Goal: Obtain resource: Obtain resource

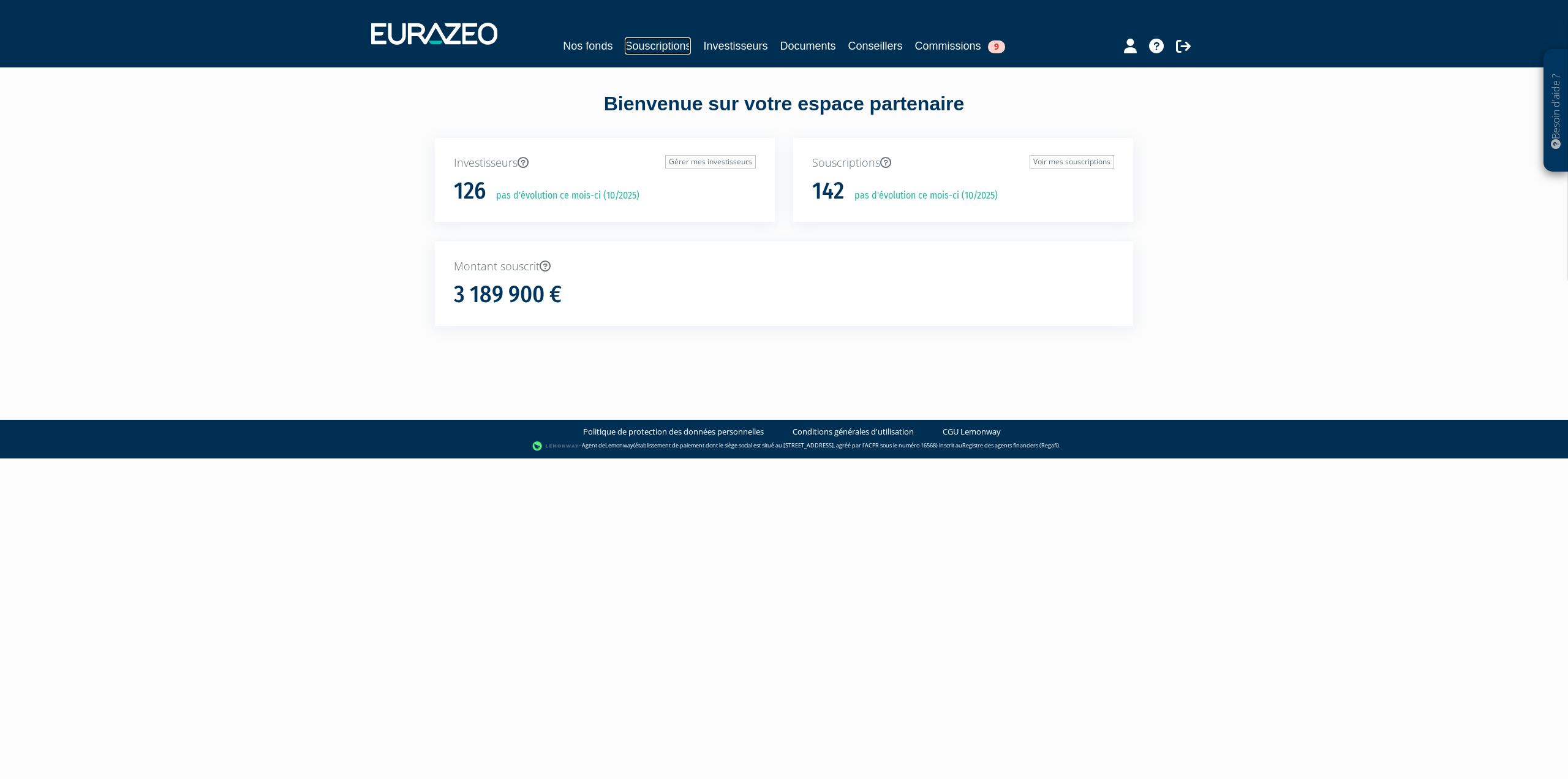
click at [673, 48] on link "Souscriptions" at bounding box center [658, 46] width 66 height 17
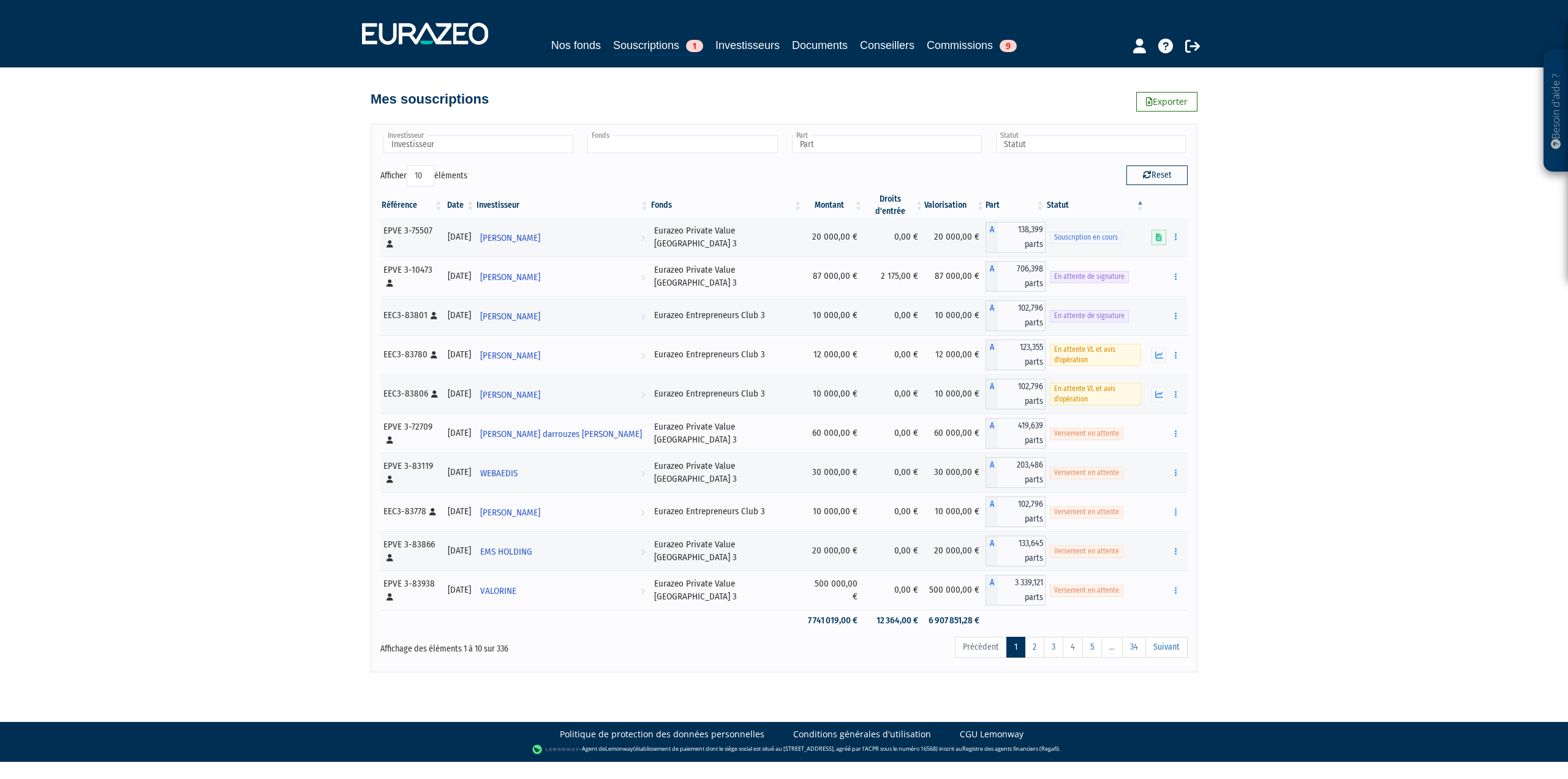
click at [646, 146] on input "text" at bounding box center [682, 144] width 190 height 18
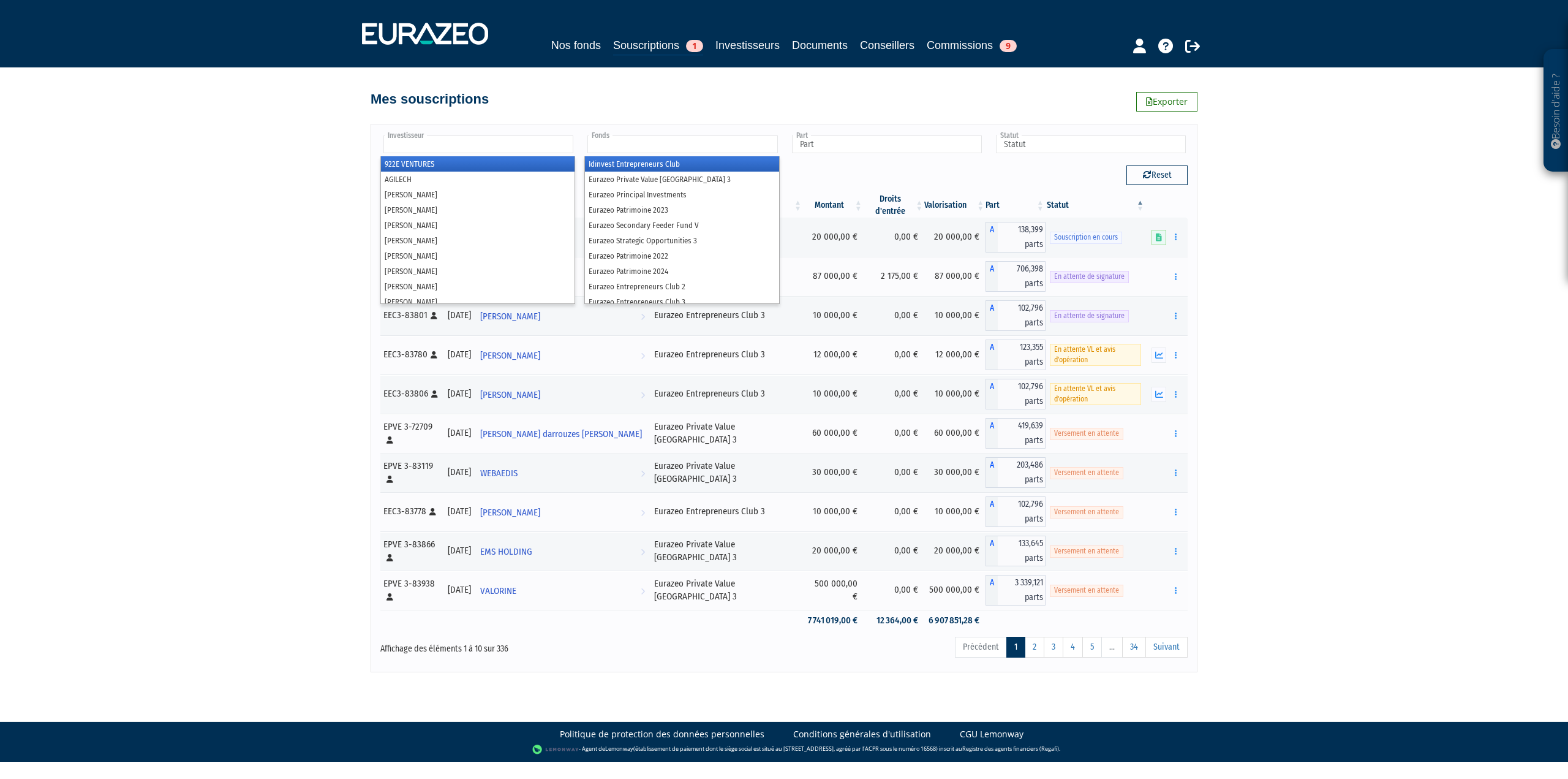
type input "Fonds"
click at [519, 144] on input "text" at bounding box center [478, 144] width 190 height 18
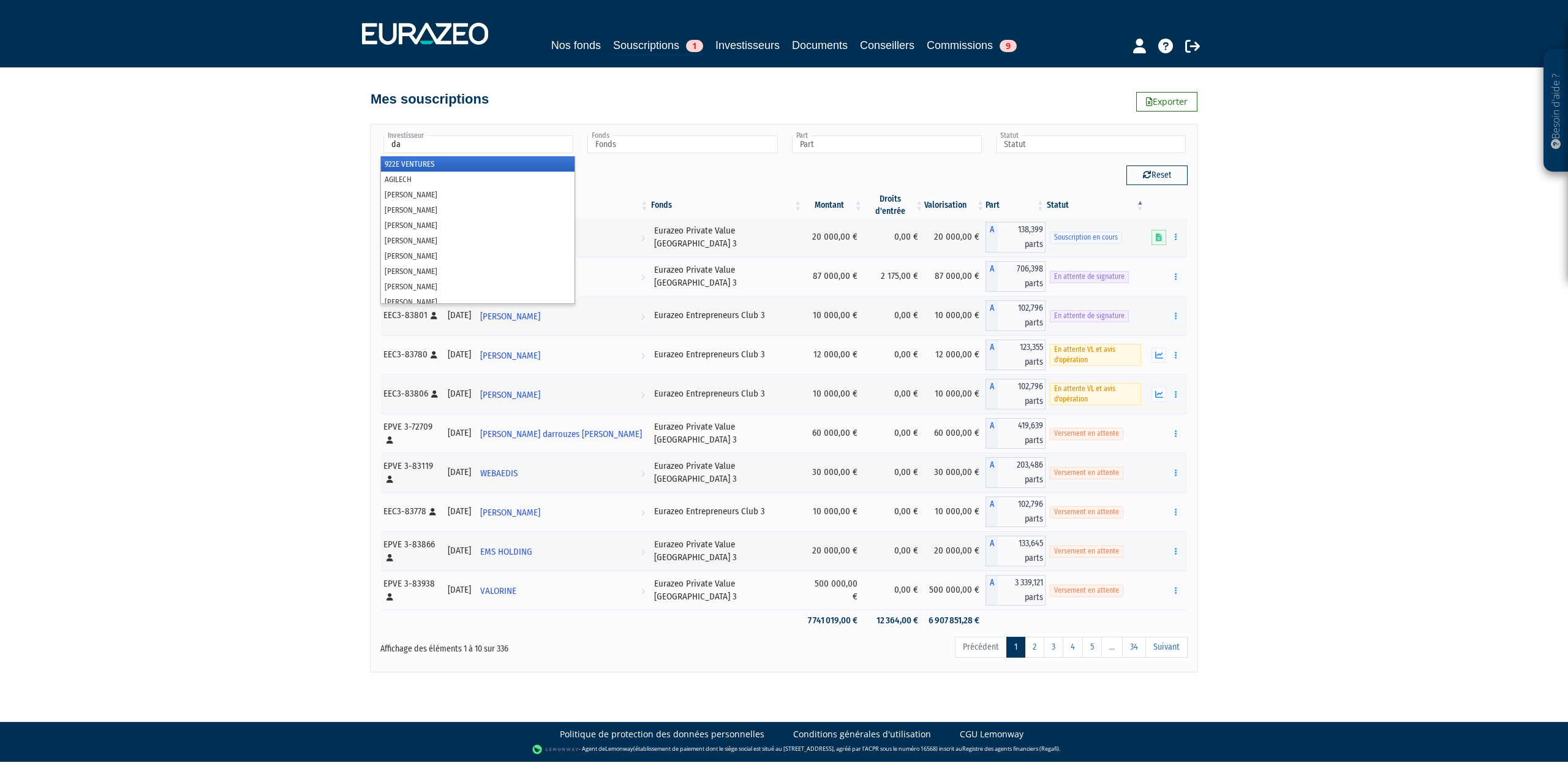
type input "dar"
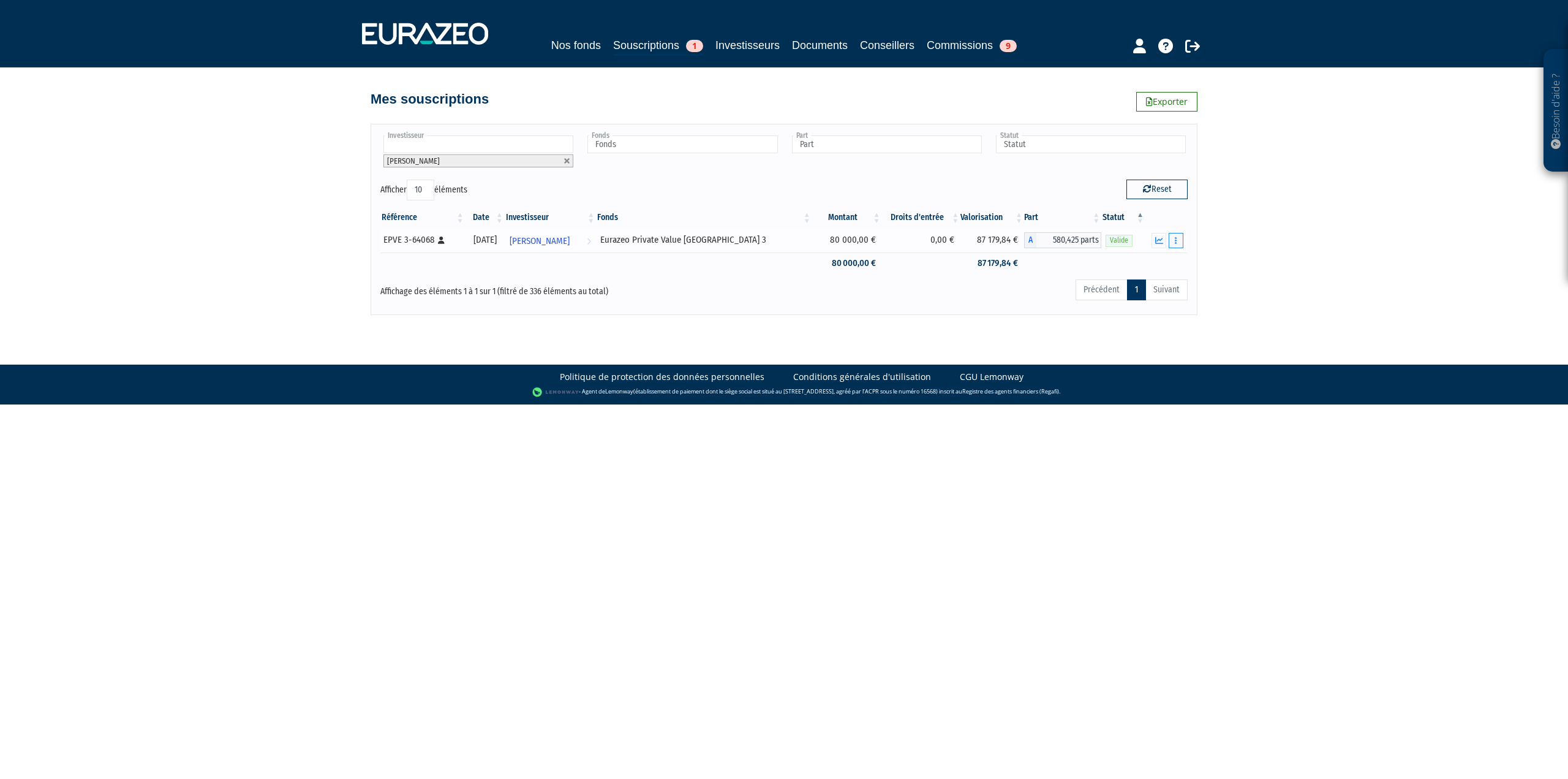
click at [1180, 239] on button "button" at bounding box center [1176, 240] width 15 height 15
click at [1131, 304] on link "Historique de rachat(s)" at bounding box center [1129, 307] width 101 height 20
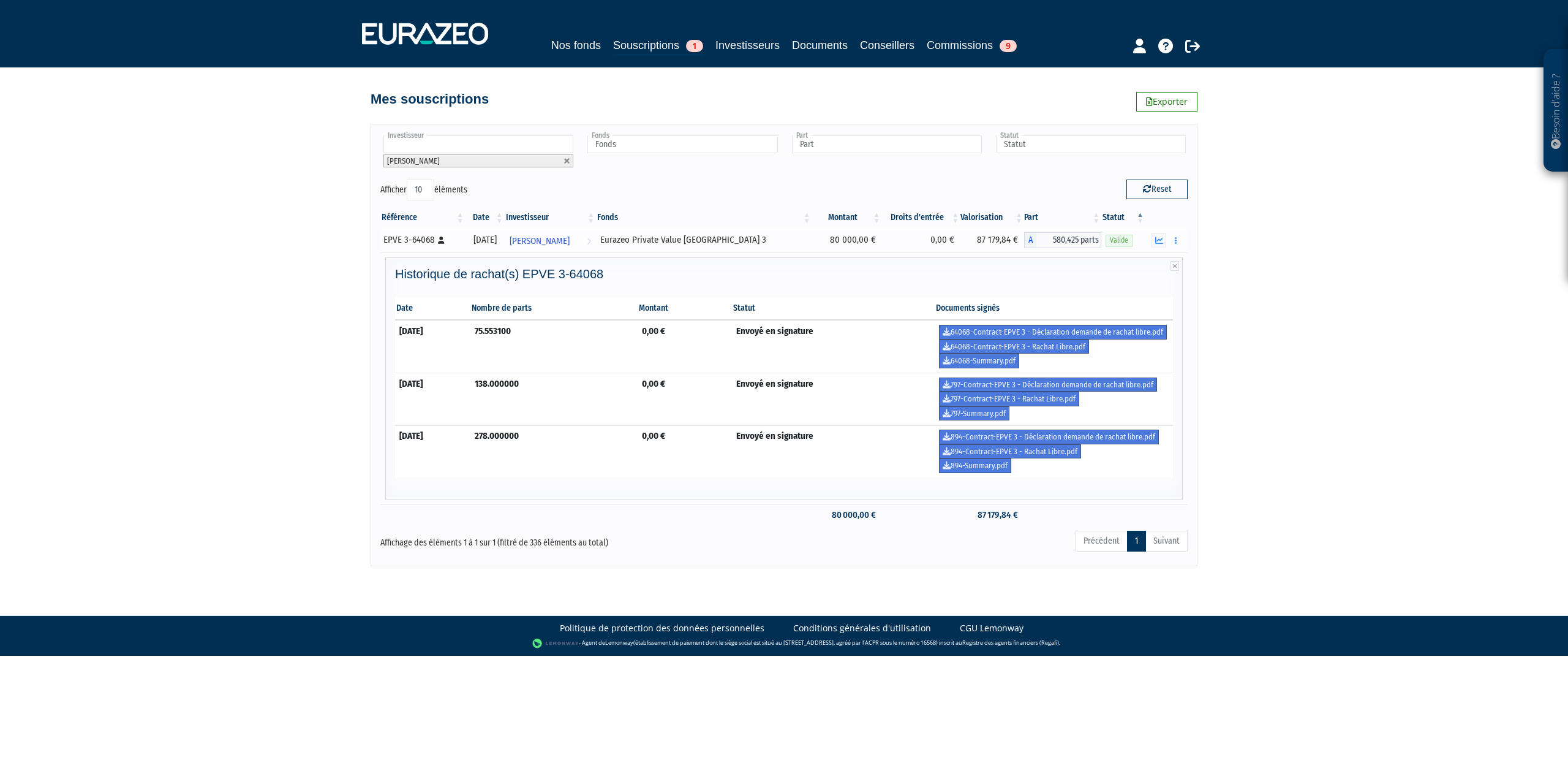
click at [677, 239] on div "Eurazeo Private Value [GEOGRAPHIC_DATA] 3" at bounding box center [704, 240] width 207 height 13
click at [1161, 237] on icon "button" at bounding box center [1159, 240] width 8 height 8
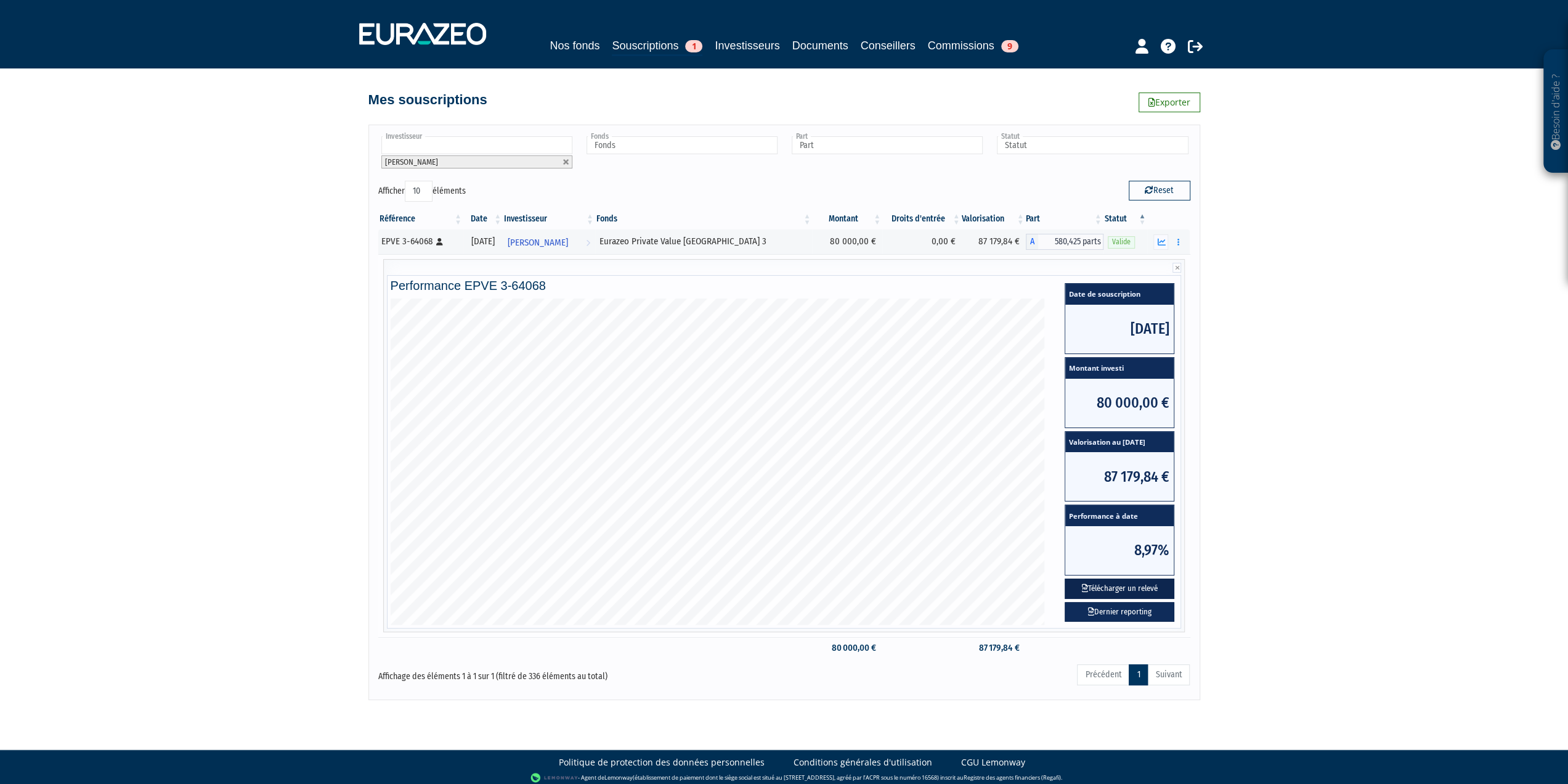
click at [1119, 590] on button "Télécharger un relevé" at bounding box center [1119, 588] width 110 height 20
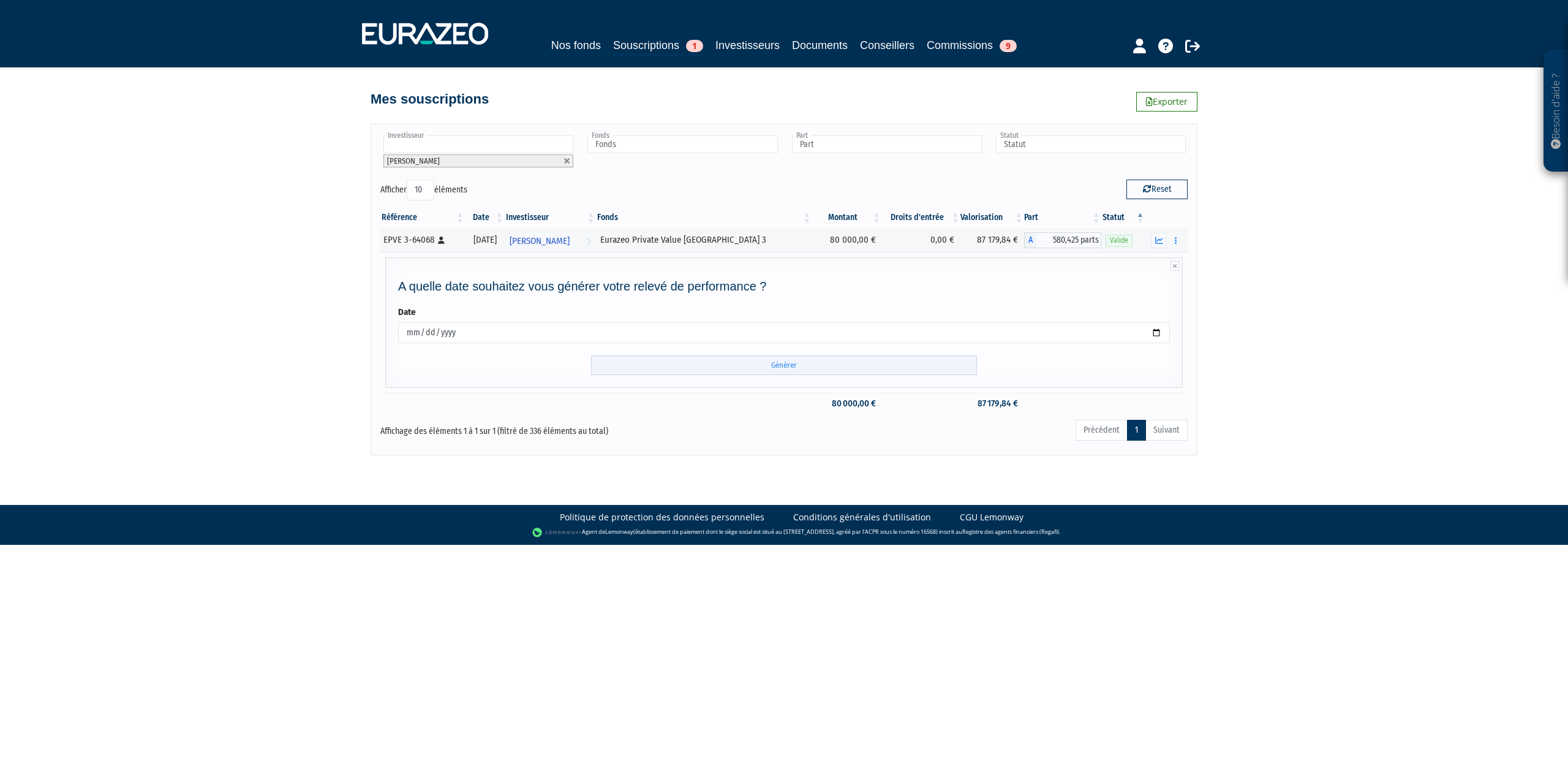
click at [827, 357] on input "Générer" at bounding box center [784, 365] width 386 height 20
